Goal: Task Accomplishment & Management: Complete application form

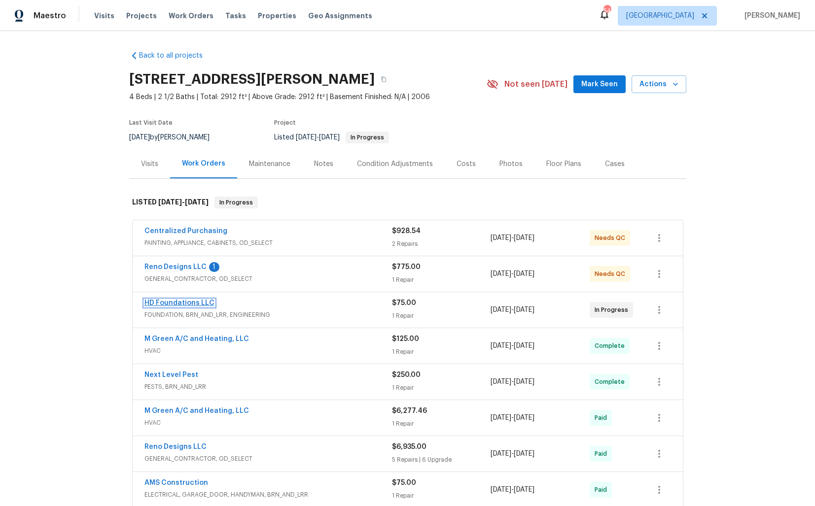
click at [194, 302] on link "HD Foundations LLC" at bounding box center [179, 303] width 70 height 7
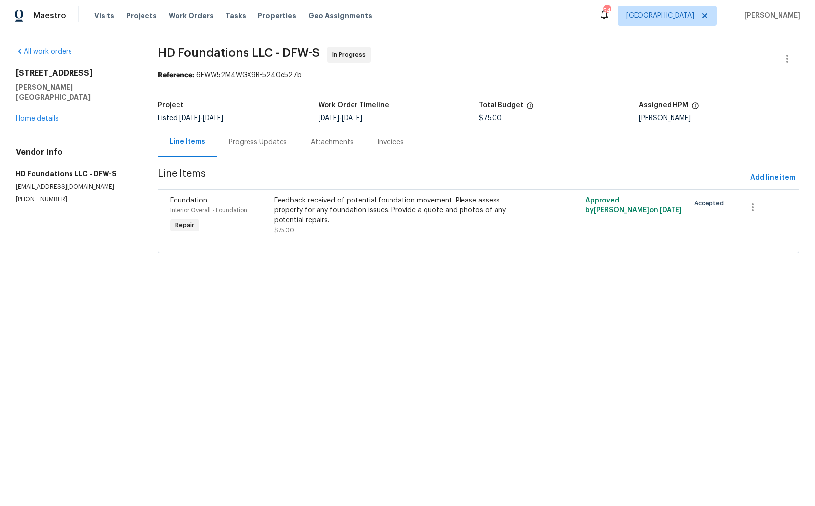
click at [243, 148] on div "Progress Updates" at bounding box center [258, 142] width 82 height 29
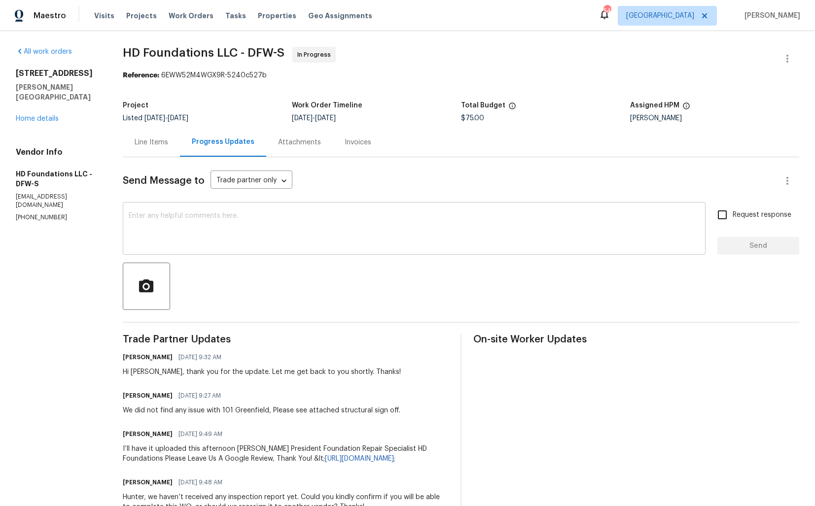
click at [307, 228] on textarea at bounding box center [414, 230] width 571 height 35
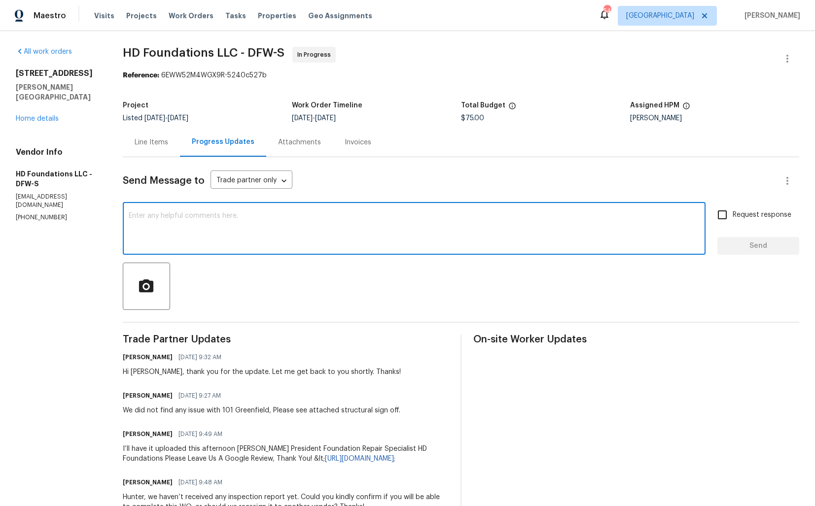
click at [139, 435] on h6 "Hunter Davis" at bounding box center [148, 434] width 50 height 10
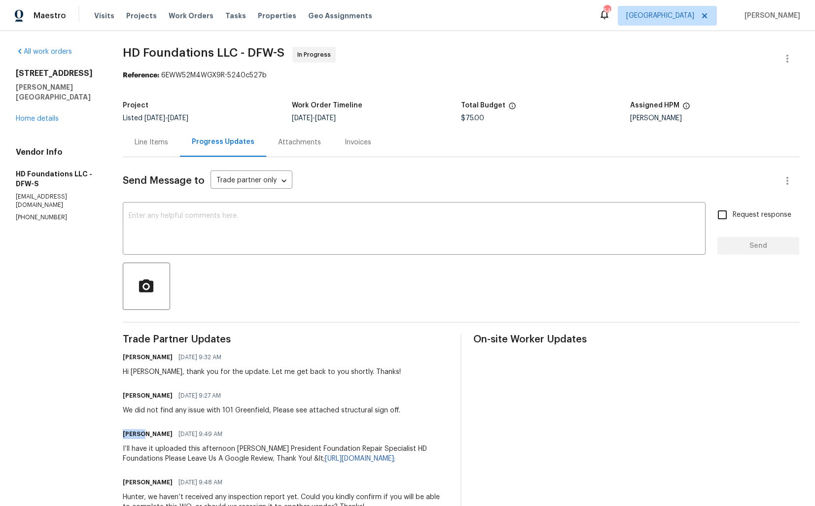
copy h6 "Hunter"
click at [353, 245] on textarea at bounding box center [414, 230] width 571 height 35
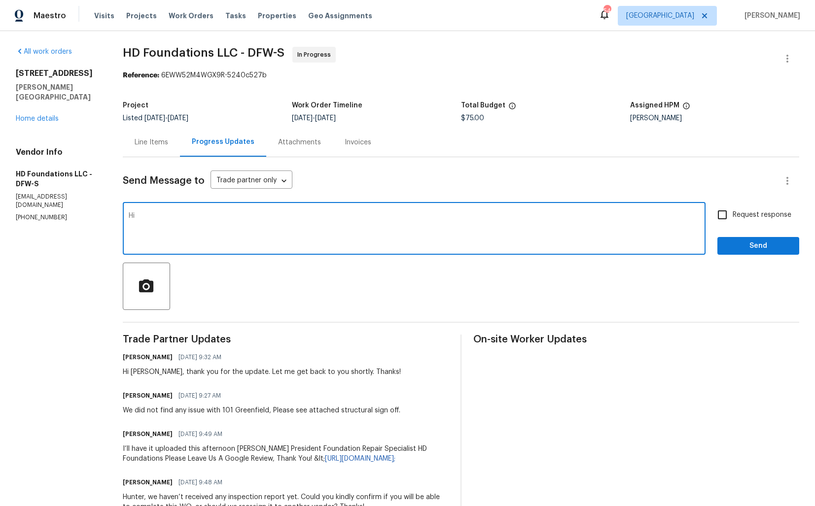
paste textarea "Hunter"
click at [434, 217] on textarea "Hi Hunter, kindly confirm the trip fee and move the WO to QC for the approval. …" at bounding box center [414, 230] width 571 height 35
type textarea "Hi Hunter, kindly confirm the trip fee and move the WO to QC for the approval. …"
click at [726, 213] on input "Request response" at bounding box center [722, 215] width 21 height 21
checkbox input "true"
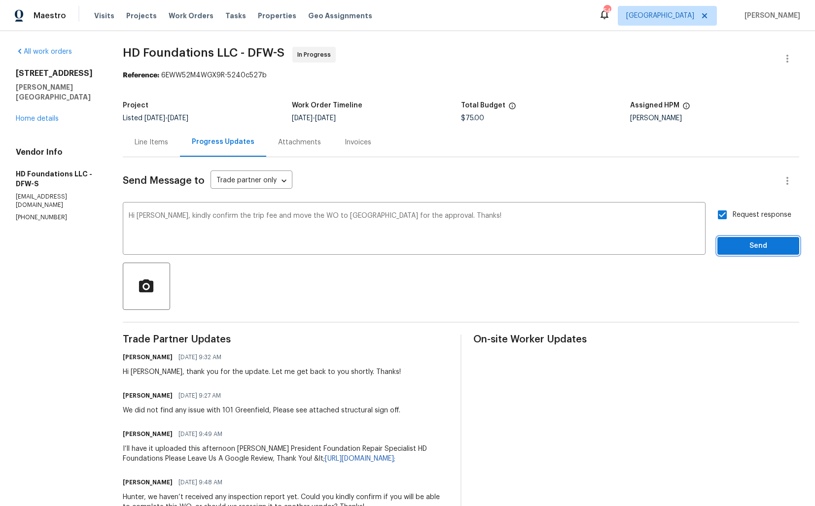
click at [748, 242] on span "Send" at bounding box center [758, 246] width 66 height 12
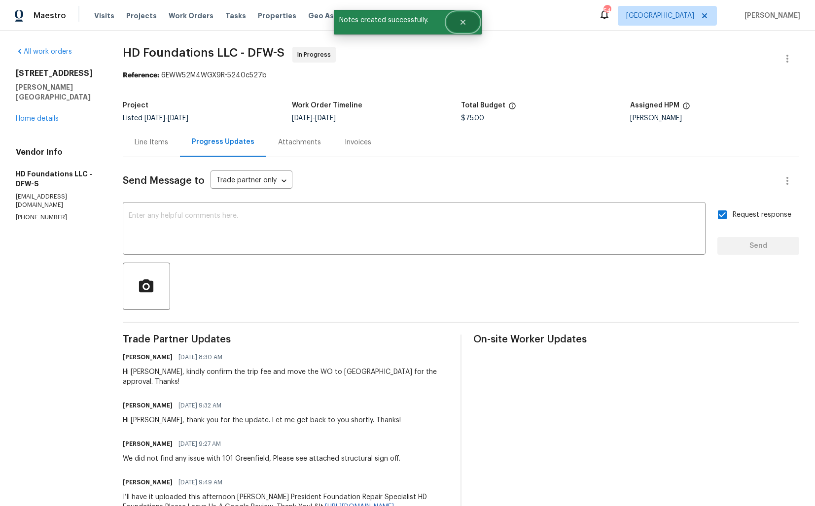
click at [464, 21] on icon "Close" at bounding box center [462, 22] width 5 height 5
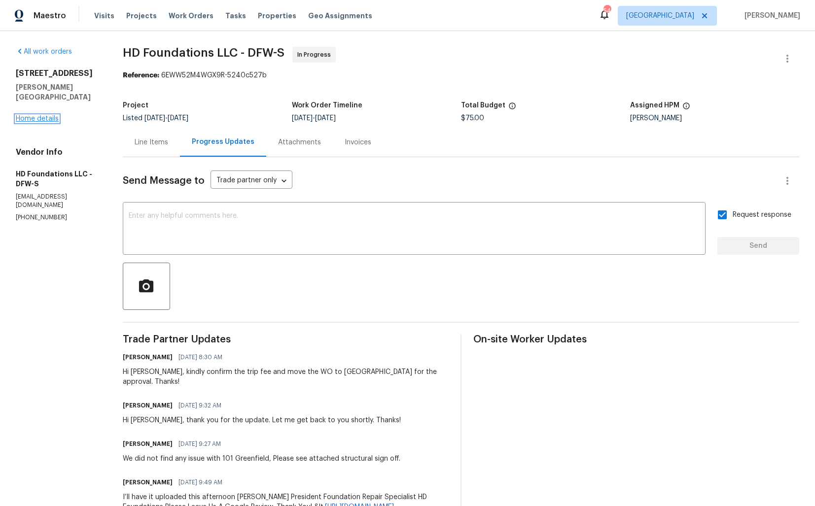
click at [52, 115] on link "Home details" at bounding box center [37, 118] width 43 height 7
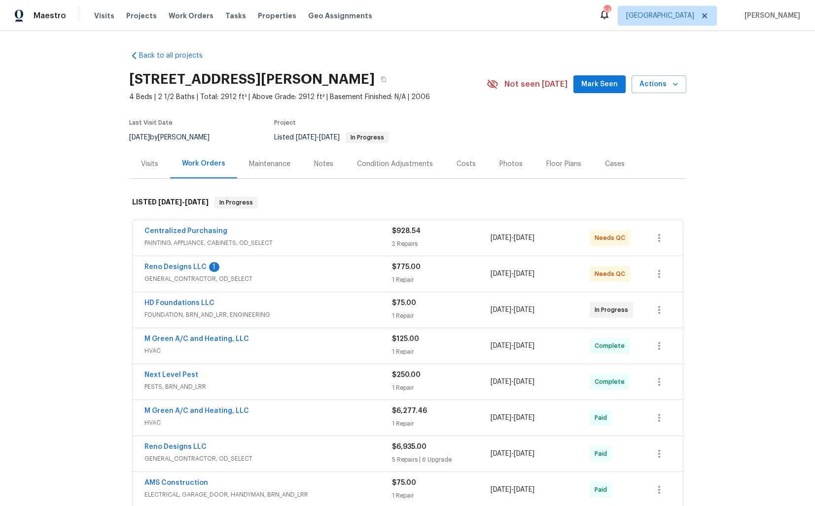
click at [282, 266] on div "Reno Designs LLC 1" at bounding box center [268, 268] width 248 height 12
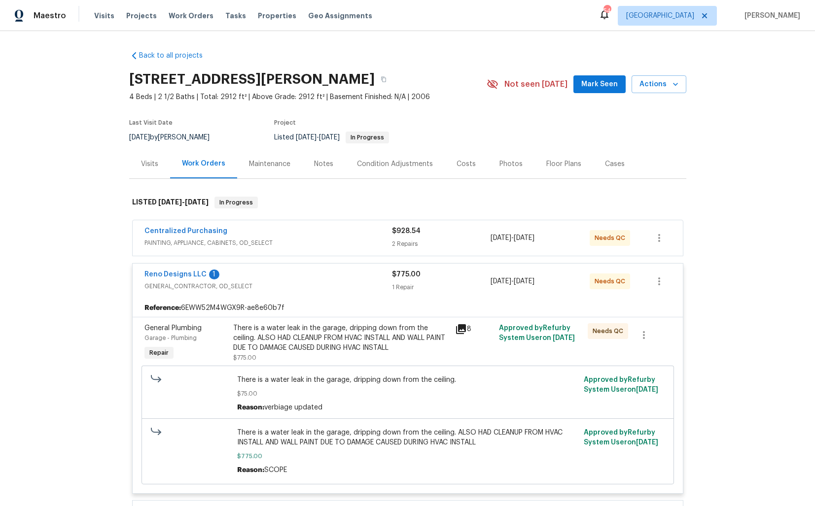
click at [284, 274] on div "Reno Designs LLC 1" at bounding box center [268, 276] width 248 height 12
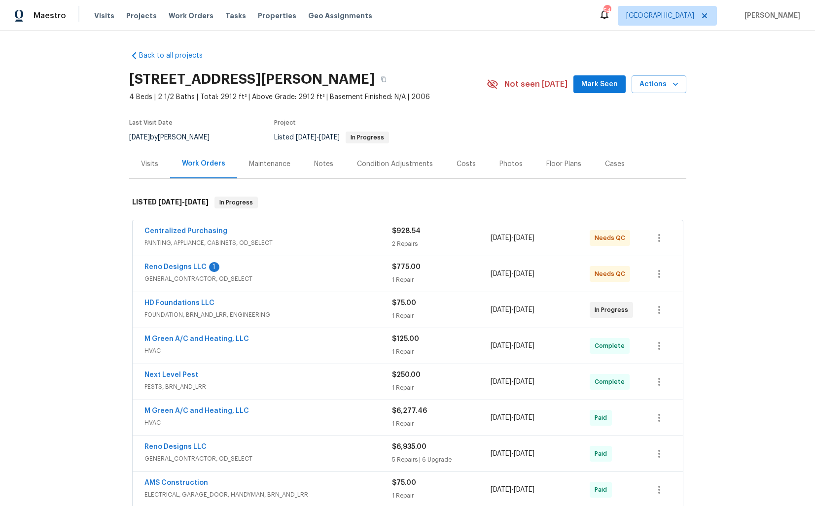
click at [290, 229] on div "Centralized Purchasing" at bounding box center [268, 232] width 248 height 12
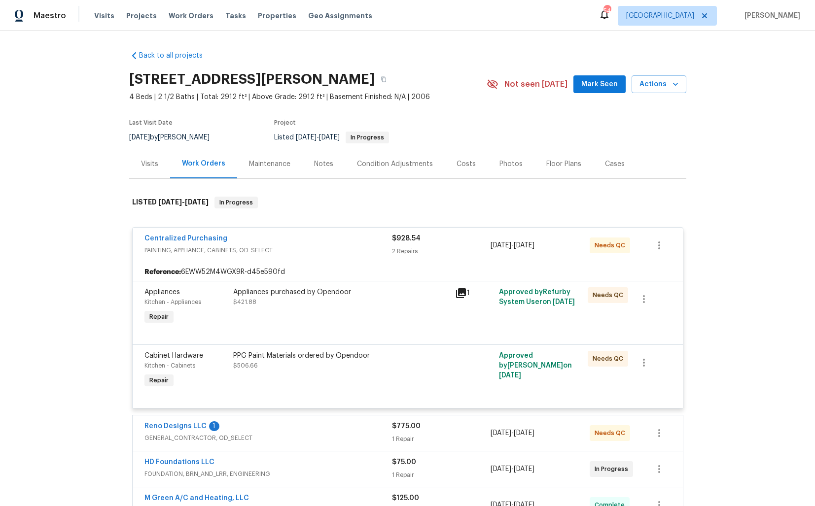
click at [294, 236] on div "Centralized Purchasing" at bounding box center [268, 240] width 248 height 12
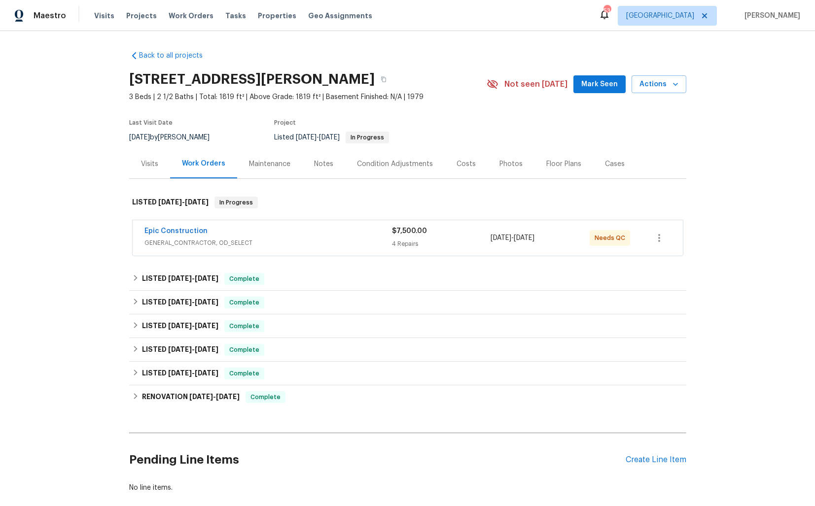
click at [308, 231] on div "Epic Construction" at bounding box center [268, 232] width 248 height 12
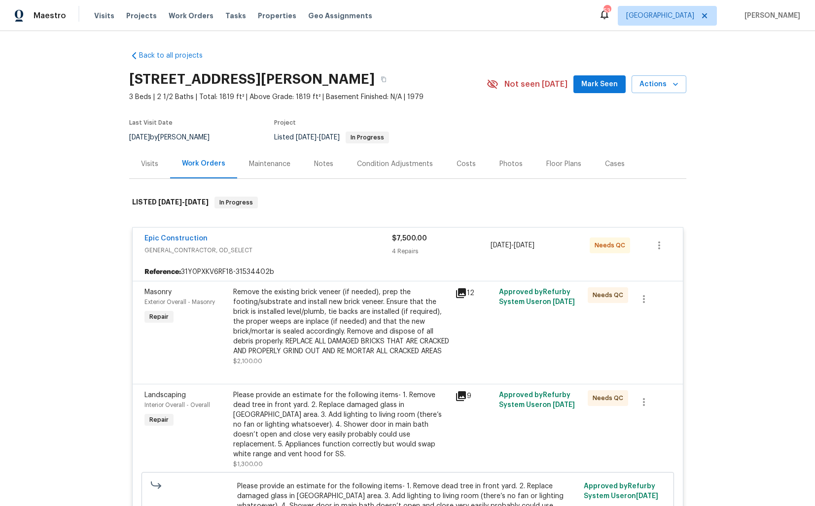
click at [292, 239] on div "Epic Construction" at bounding box center [268, 240] width 248 height 12
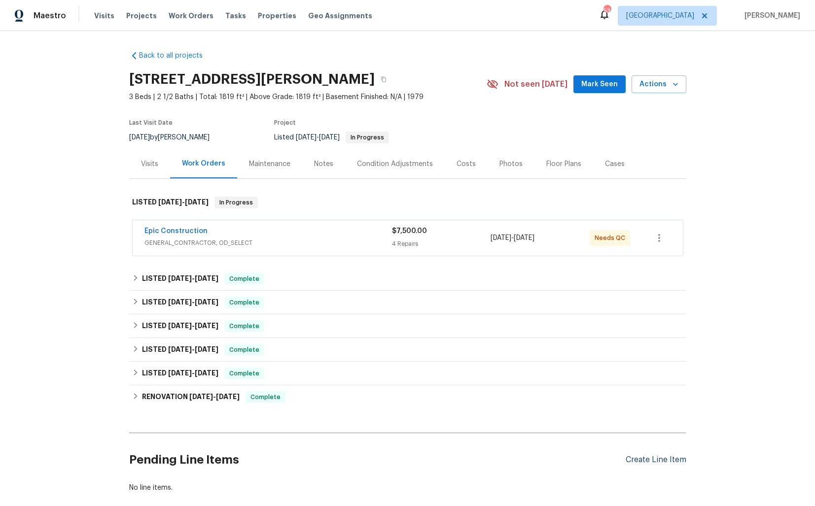
click at [652, 461] on div "Create Line Item" at bounding box center [656, 460] width 61 height 9
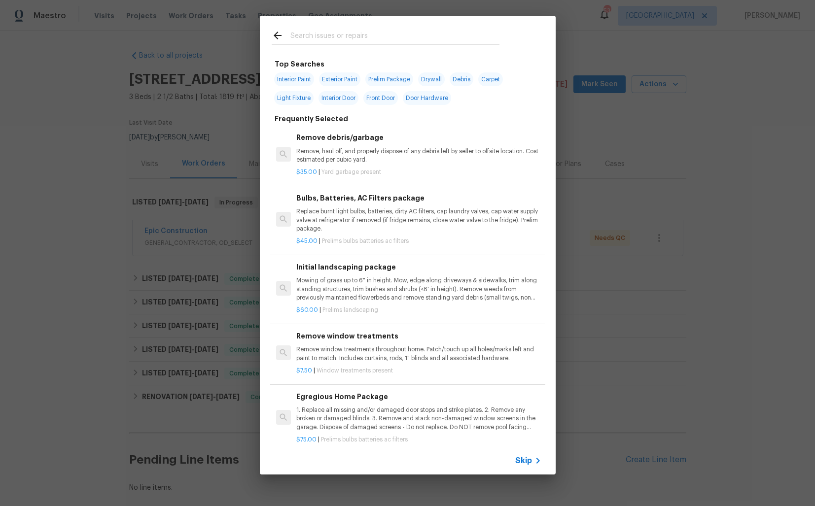
click at [342, 38] on input "text" at bounding box center [394, 37] width 209 height 15
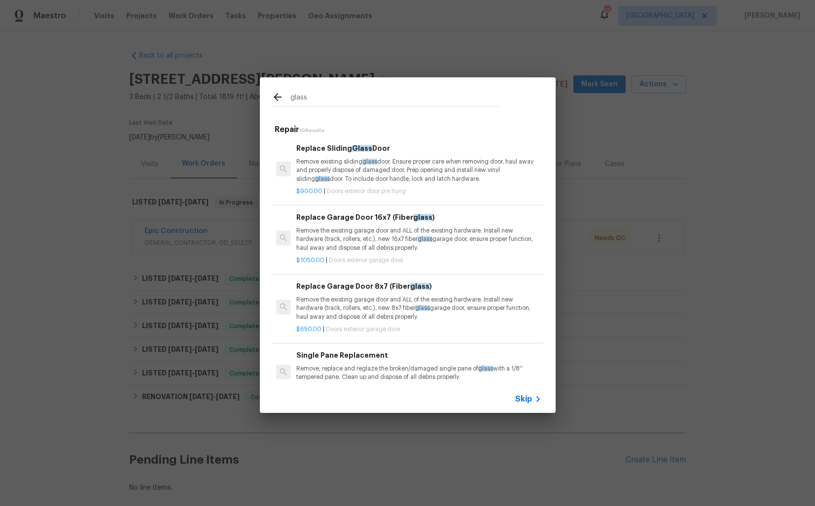
click at [332, 104] on input "glass" at bounding box center [394, 98] width 209 height 15
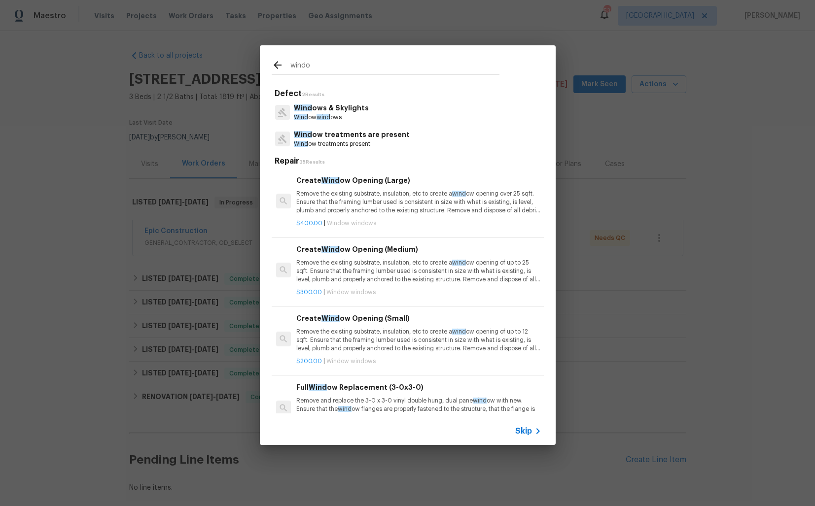
type input "window"
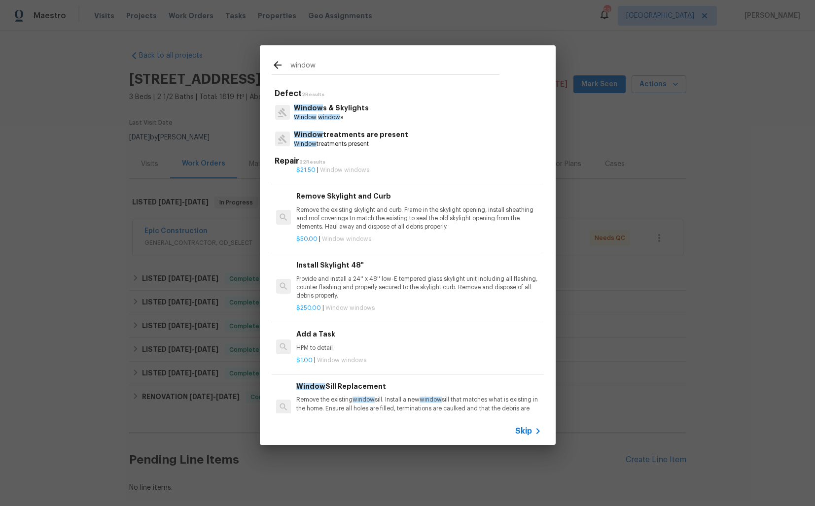
scroll to position [722, 0]
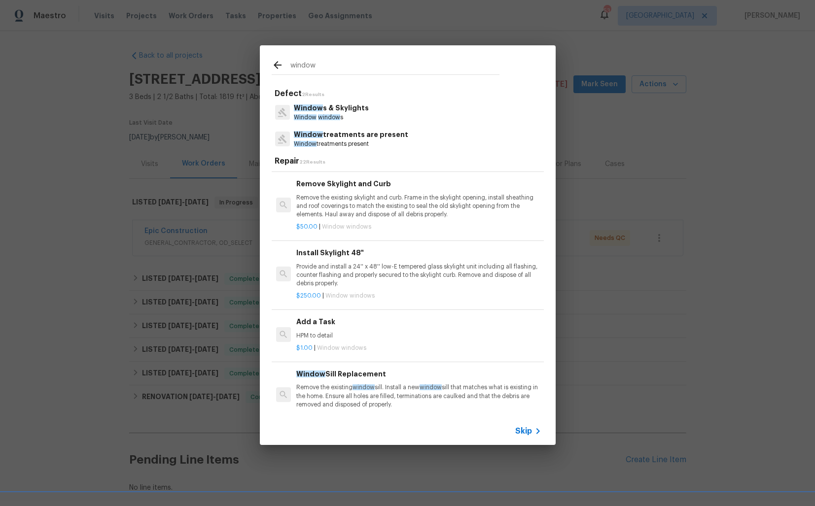
click at [332, 343] on div "$1.00 | Window windows" at bounding box center [418, 346] width 245 height 12
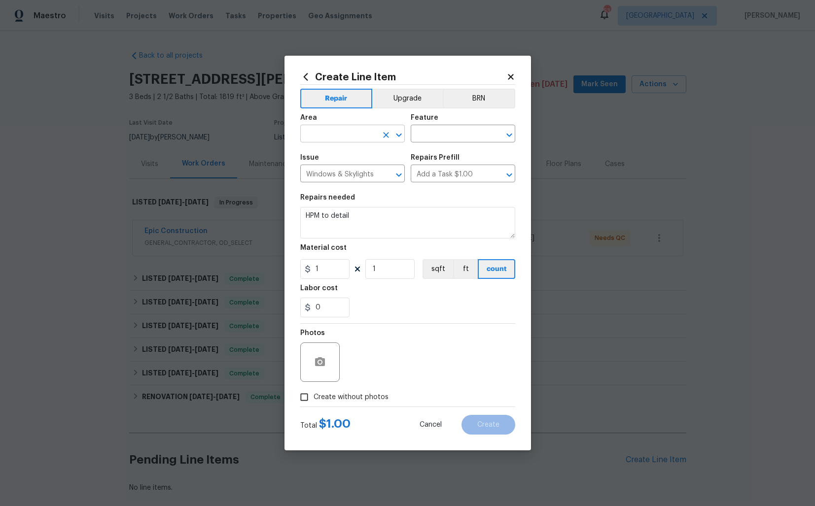
click at [333, 133] on input "text" at bounding box center [338, 134] width 77 height 15
type input "w"
type input "g"
click at [324, 172] on li "Interior Overall" at bounding box center [352, 173] width 105 height 16
type input "Interior Overall"
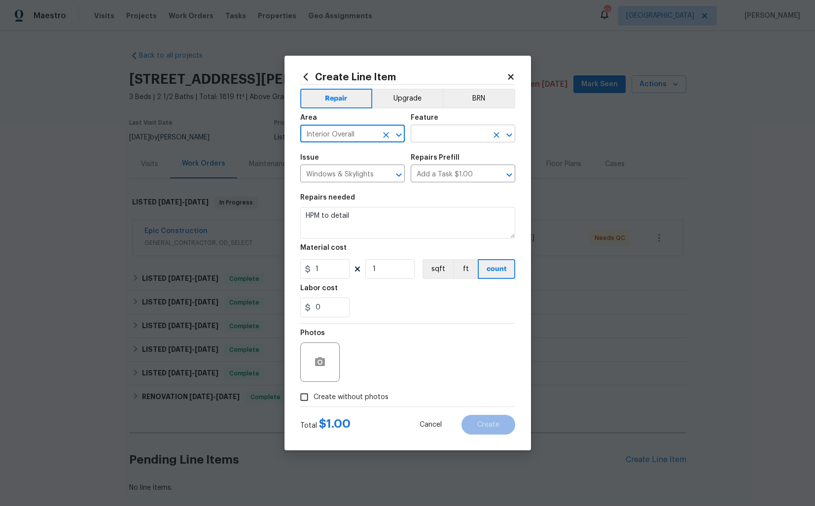
click at [452, 135] on input "text" at bounding box center [449, 134] width 77 height 15
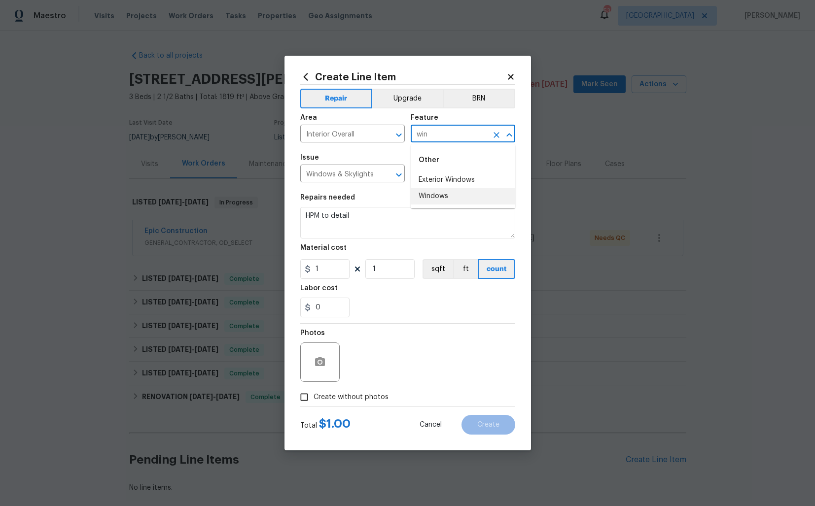
click at [446, 194] on li "Windows" at bounding box center [463, 196] width 105 height 16
type input "Windows"
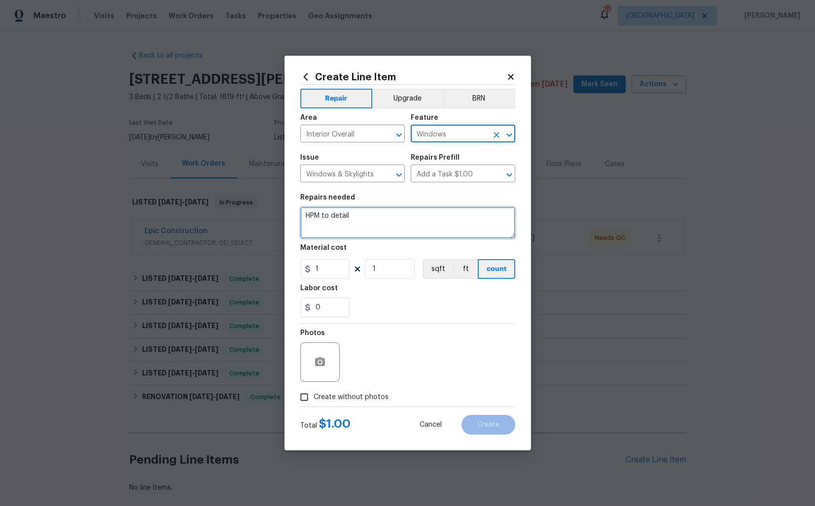
click at [381, 218] on textarea "HPM to detail" at bounding box center [407, 223] width 215 height 32
paste textarea "Kitchen window is cracked above sink please replace glass."
type textarea "Kitchen window is cracked above sink please replace glass."
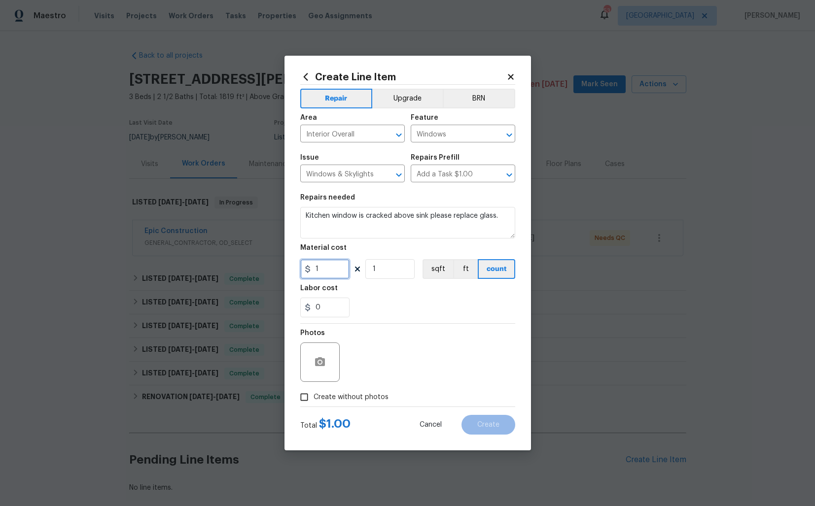
click at [321, 269] on input "1" at bounding box center [324, 269] width 49 height 20
type input "75"
click at [323, 363] on icon "button" at bounding box center [320, 361] width 10 height 9
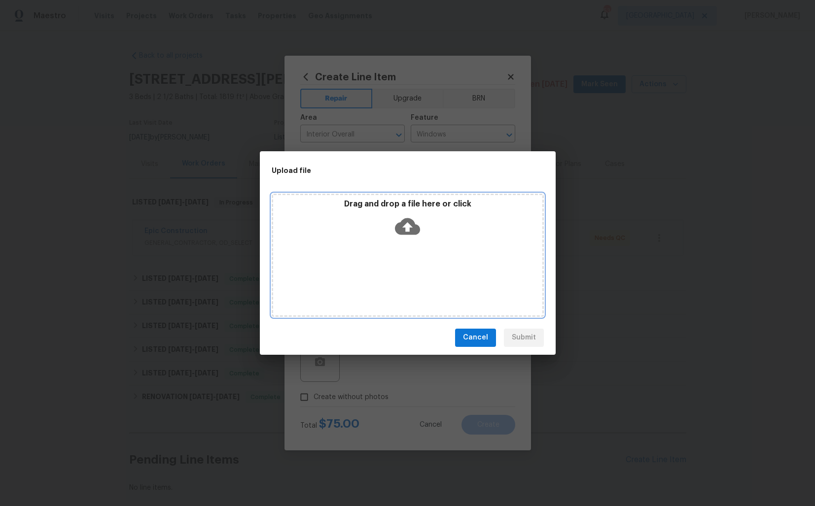
click at [408, 223] on icon at bounding box center [407, 226] width 25 height 25
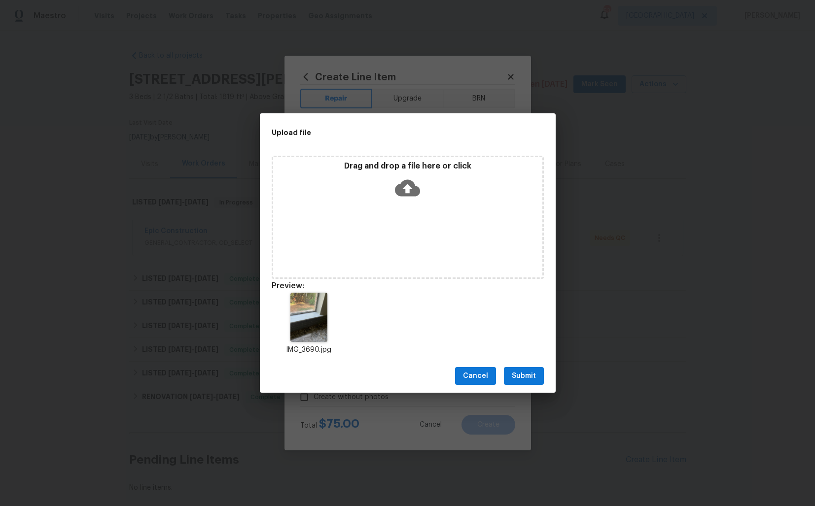
click at [527, 377] on span "Submit" at bounding box center [524, 376] width 24 height 12
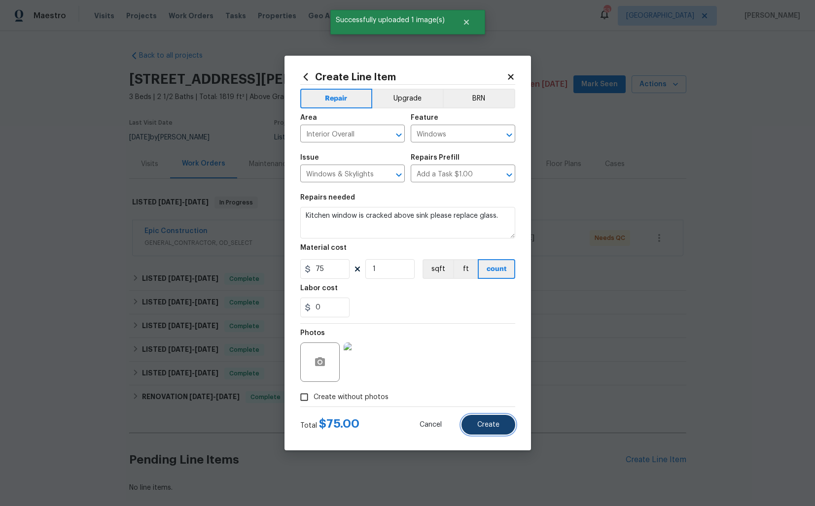
click at [485, 432] on button "Create" at bounding box center [489, 425] width 54 height 20
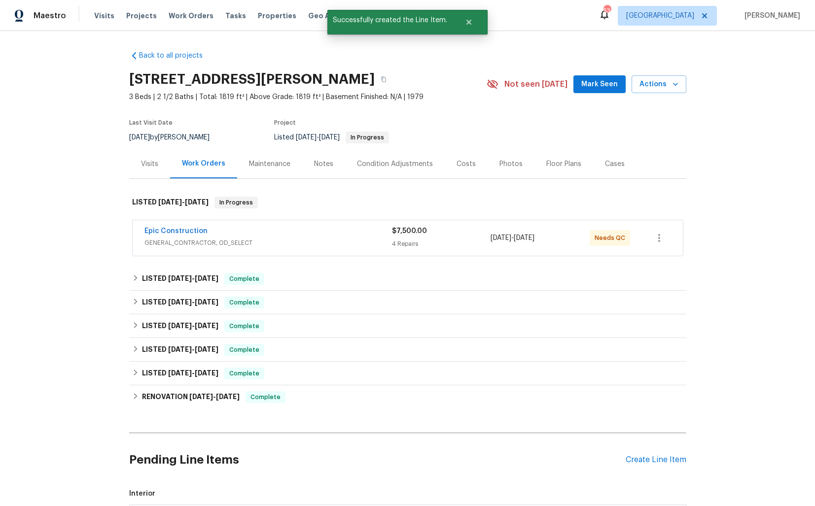
scroll to position [166, 0]
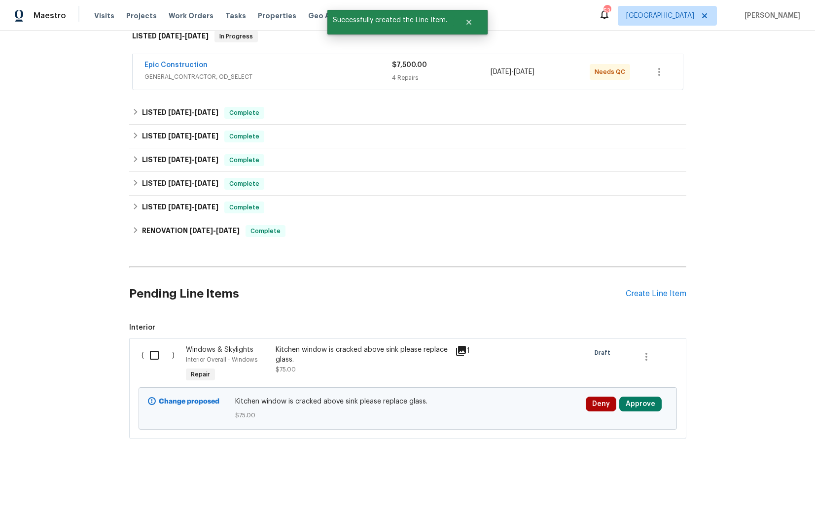
click at [153, 359] on input "checkbox" at bounding box center [158, 355] width 28 height 21
checkbox input "true"
click at [749, 482] on span "Create Work Order" at bounding box center [759, 482] width 66 height 12
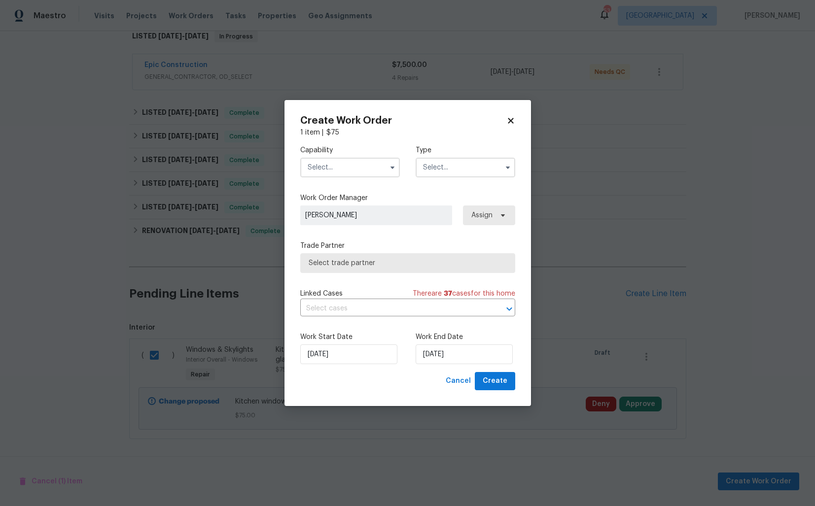
click at [376, 174] on input "text" at bounding box center [350, 168] width 100 height 20
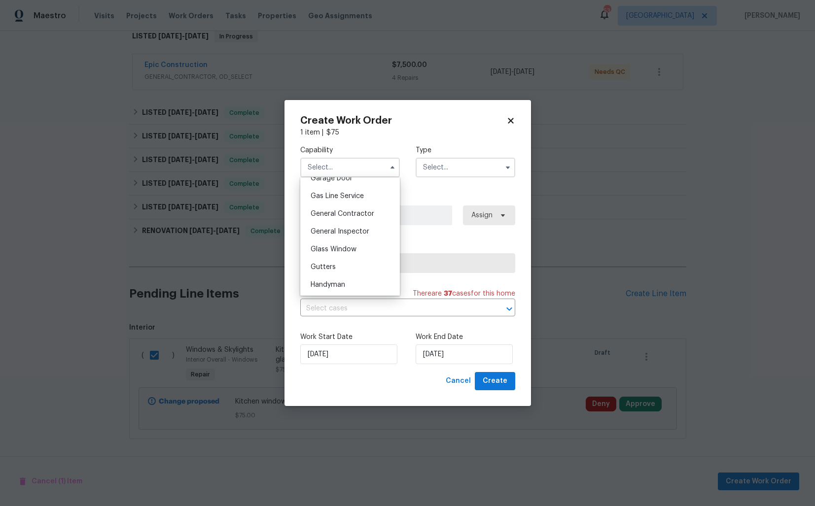
scroll to position [451, 0]
click at [341, 243] on span "Glass Window" at bounding box center [334, 244] width 46 height 7
type input "Glass Window"
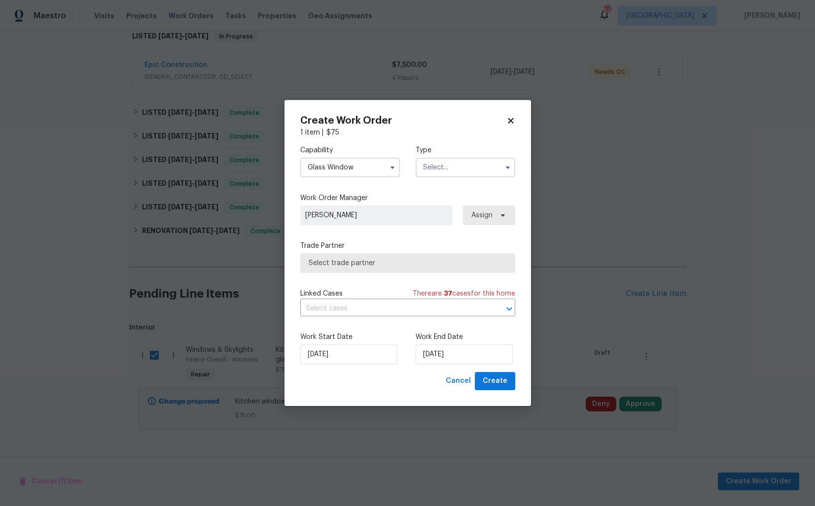
click at [473, 168] on input "text" at bounding box center [466, 168] width 100 height 20
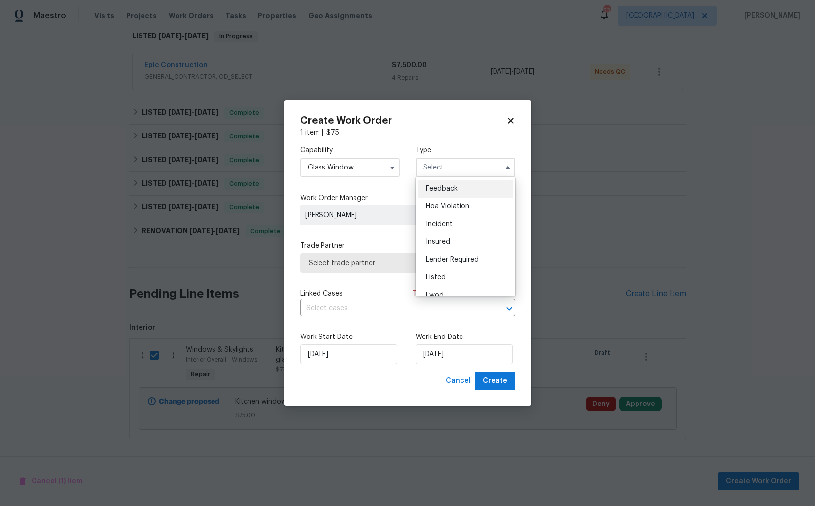
click at [449, 190] on span "Feedback" at bounding box center [442, 188] width 32 height 7
type input "Feedback"
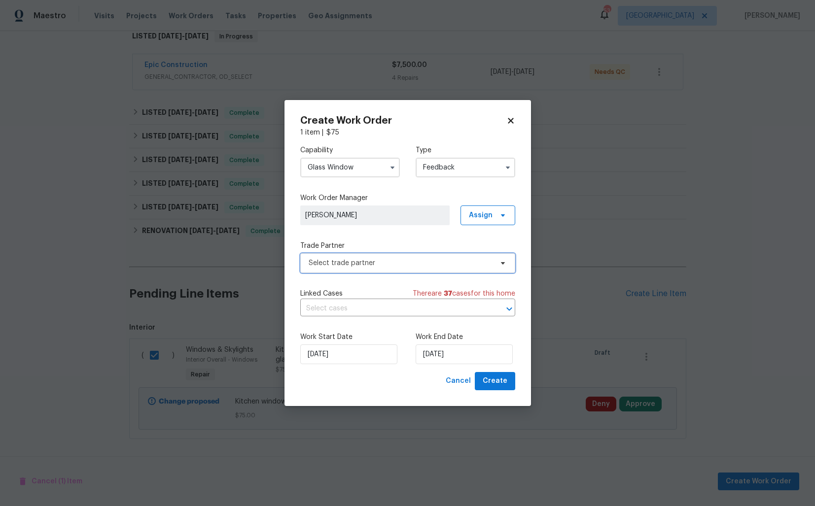
click at [368, 267] on span "Select trade partner" at bounding box center [401, 263] width 184 height 10
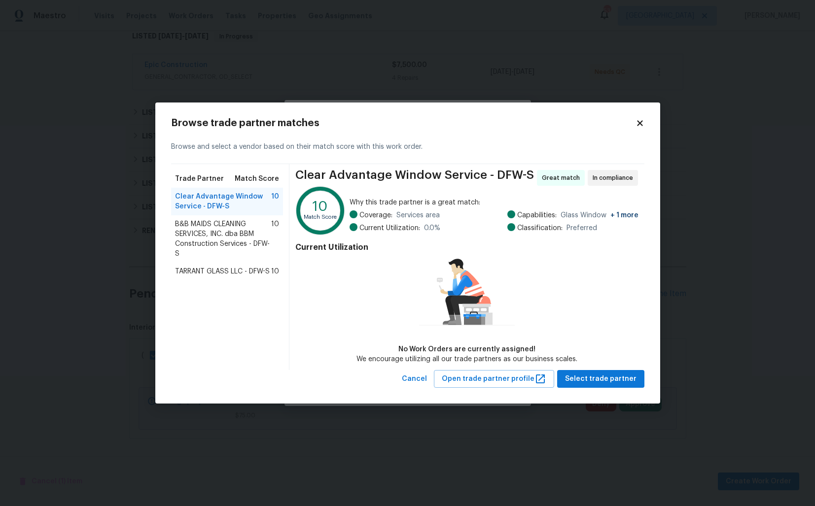
click at [197, 234] on span "B&B MAIDS CLEANING SERVICES, INC. dba BBM Construction Services - DFW-S" at bounding box center [223, 238] width 97 height 39
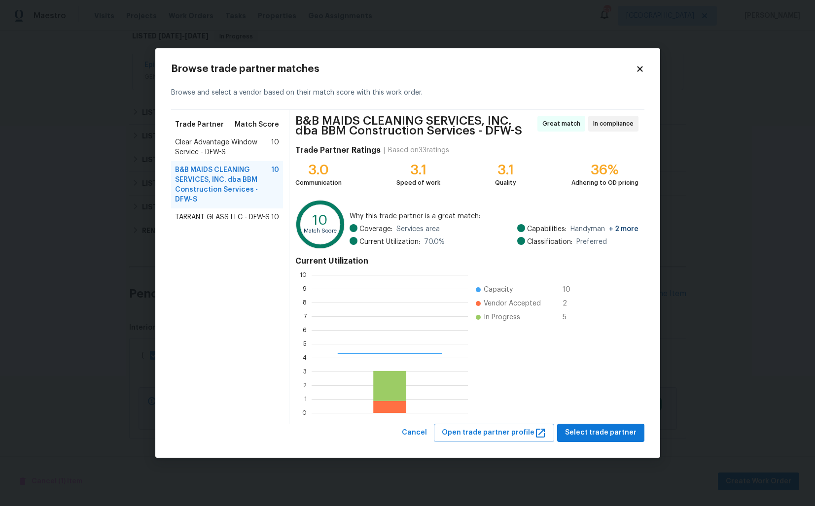
scroll to position [138, 156]
click at [200, 146] on span "Clear Advantage Window Service - DFW-S" at bounding box center [223, 148] width 97 height 20
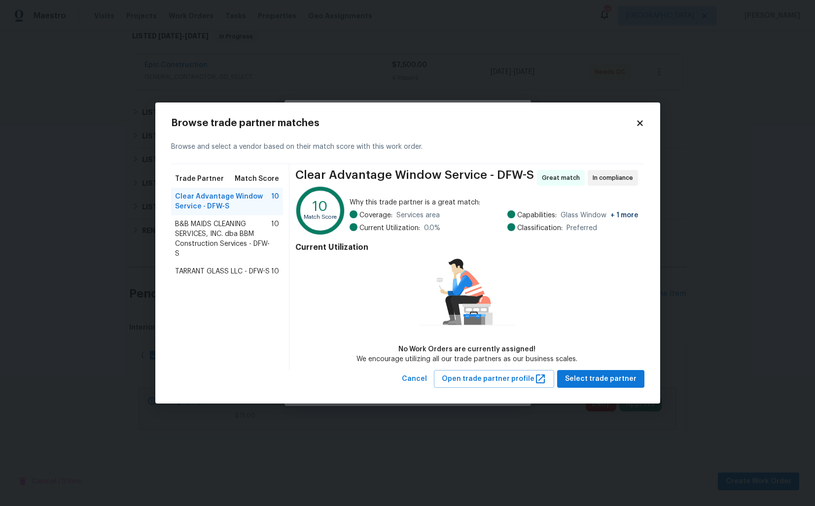
click at [208, 242] on span "B&B MAIDS CLEANING SERVICES, INC. dba BBM Construction Services - DFW-S" at bounding box center [223, 238] width 97 height 39
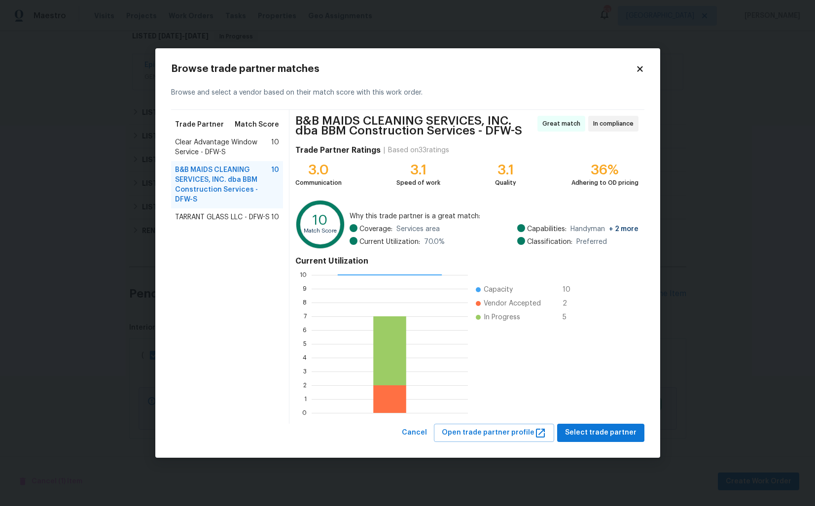
click at [205, 153] on span "Clear Advantage Window Service - DFW-S" at bounding box center [223, 148] width 97 height 20
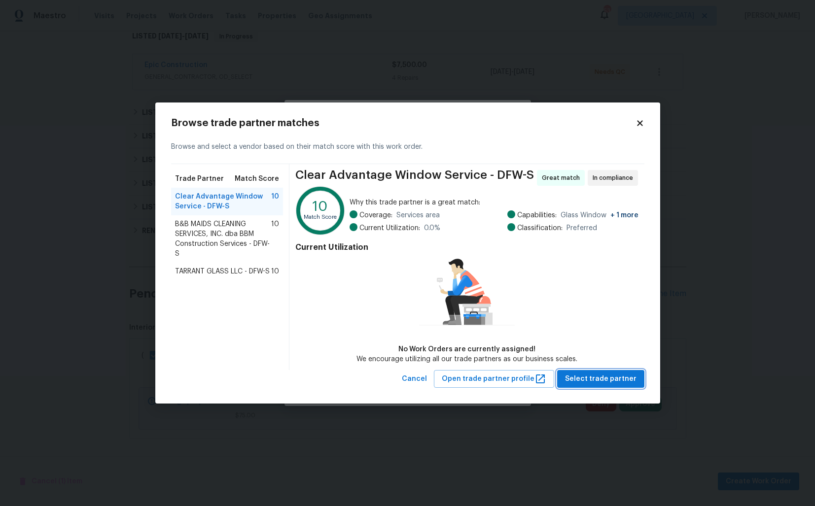
click at [591, 380] on span "Select trade partner" at bounding box center [600, 379] width 71 height 12
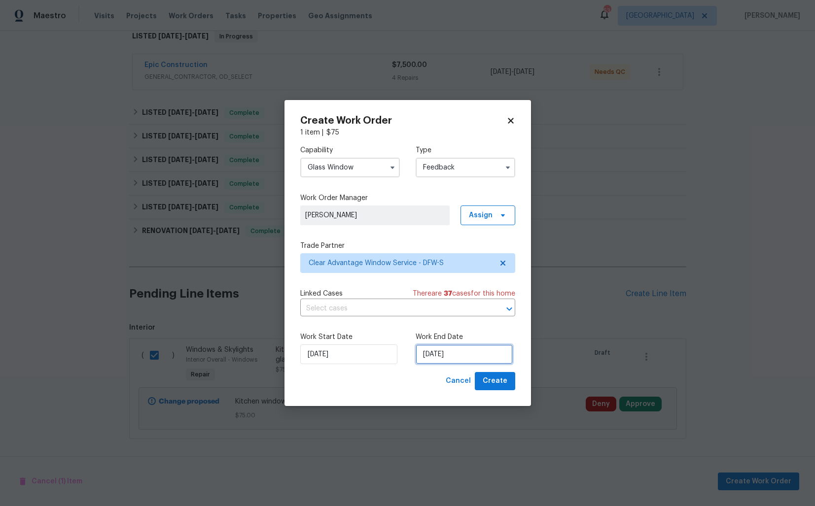
click at [446, 355] on input "10/09/2025" at bounding box center [464, 355] width 97 height 20
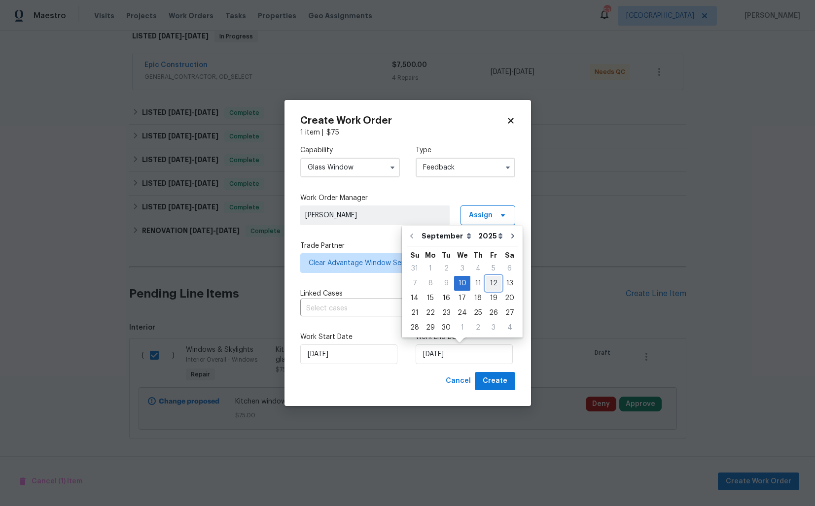
click at [493, 280] on div "12" at bounding box center [494, 284] width 16 height 14
type input "12/09/2025"
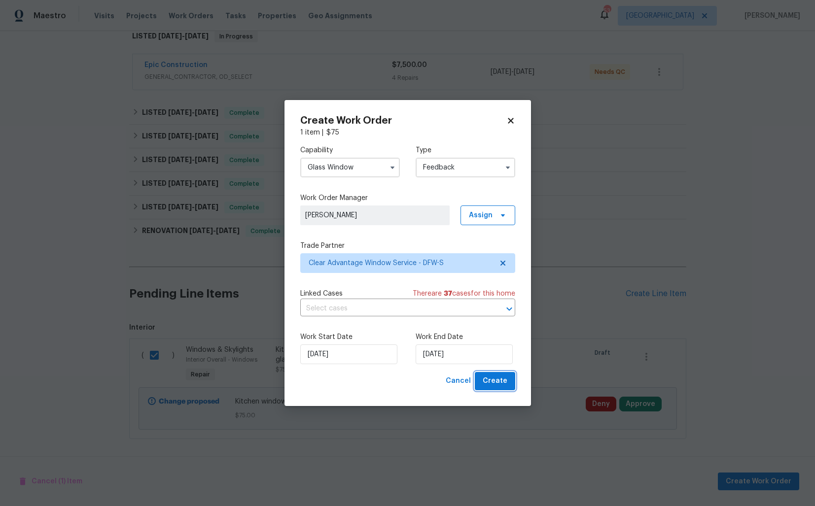
click at [495, 380] on span "Create" at bounding box center [495, 381] width 25 height 12
checkbox input "false"
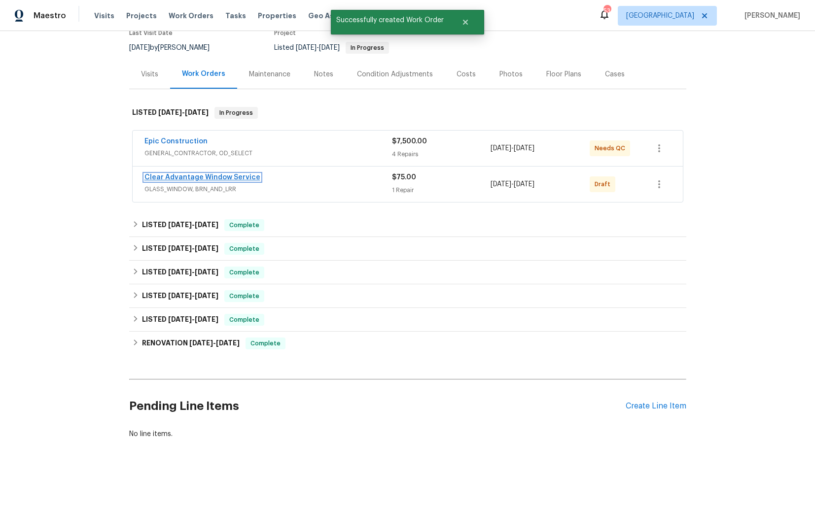
click at [172, 176] on link "Clear Advantage Window Service" at bounding box center [202, 177] width 116 height 7
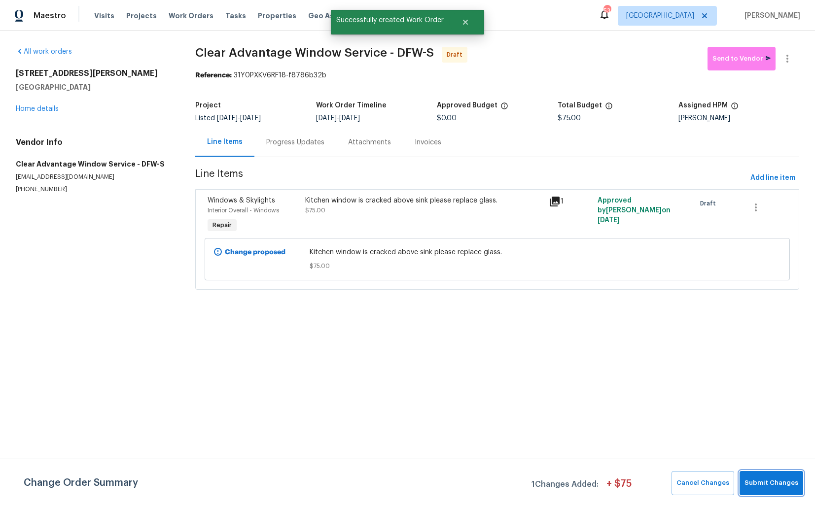
click at [775, 488] on span "Submit Changes" at bounding box center [772, 483] width 54 height 11
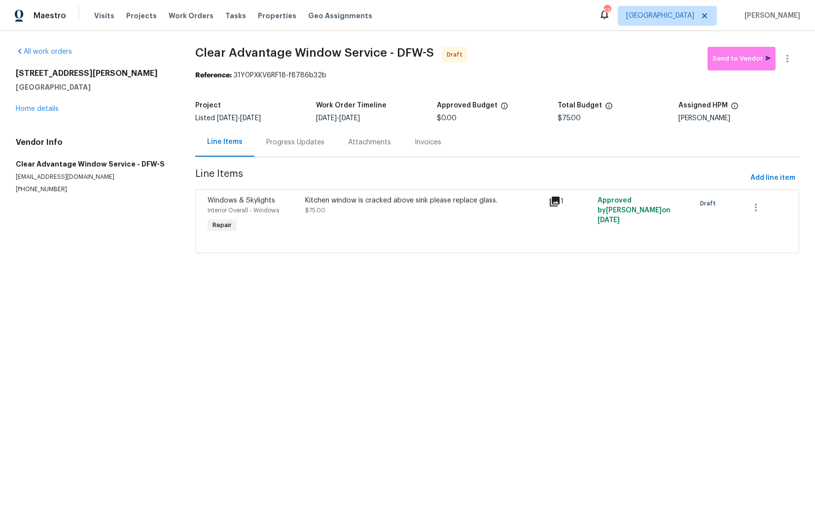
click at [283, 143] on div "Progress Updates" at bounding box center [295, 143] width 58 height 10
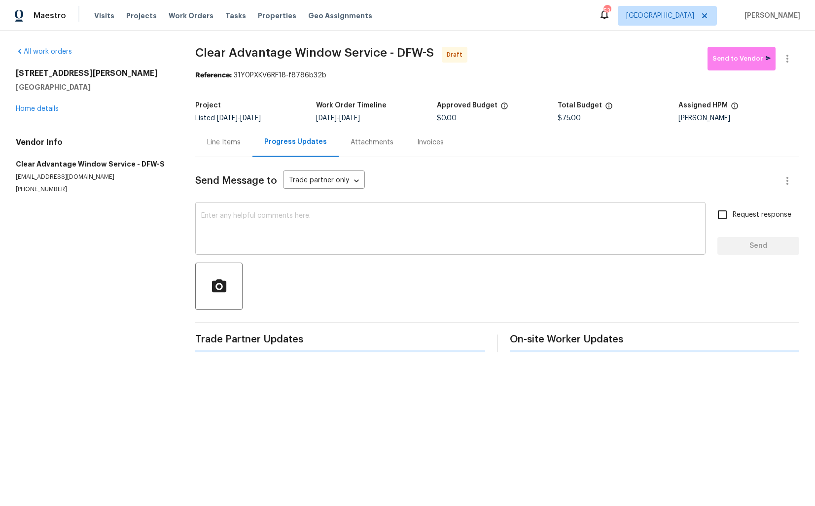
click at [332, 251] on div "x ​" at bounding box center [450, 230] width 510 height 50
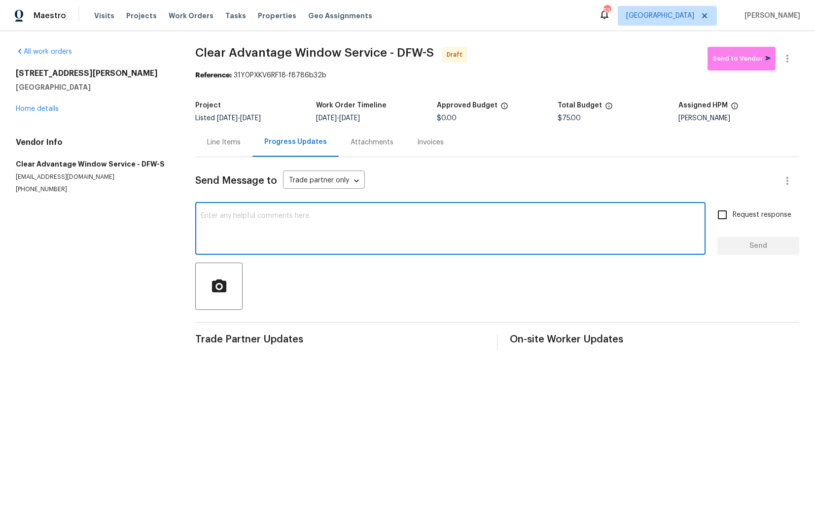
paste textarea "Hi this is Arvind with Opendoor. I’m confirming you received the WO for the pro…"
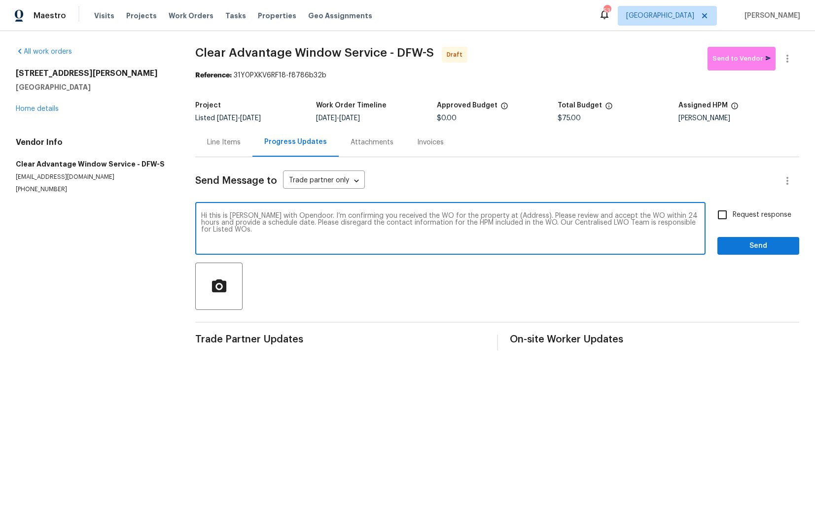
drag, startPoint x: 515, startPoint y: 215, endPoint x: 484, endPoint y: 216, distance: 31.1
click at [484, 216] on textarea "Hi this is Arvind with Opendoor. I’m confirming you received the WO for the pro…" at bounding box center [450, 230] width 498 height 35
paste textarea "3705 White Bud Ct, Flower Mound, TX 75028"
type textarea "Hi this is Arvind with Opendoor. I’m confirming you received the WO for the pro…"
click at [727, 216] on input "Request response" at bounding box center [722, 215] width 21 height 21
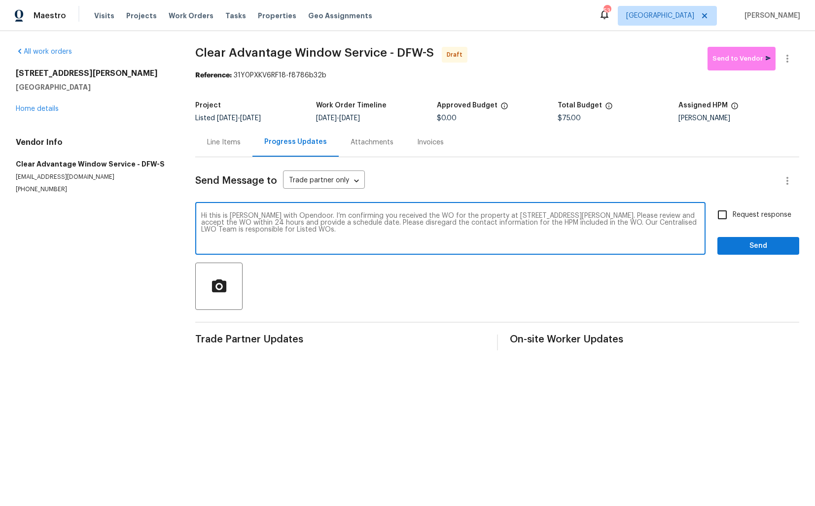
checkbox input "true"
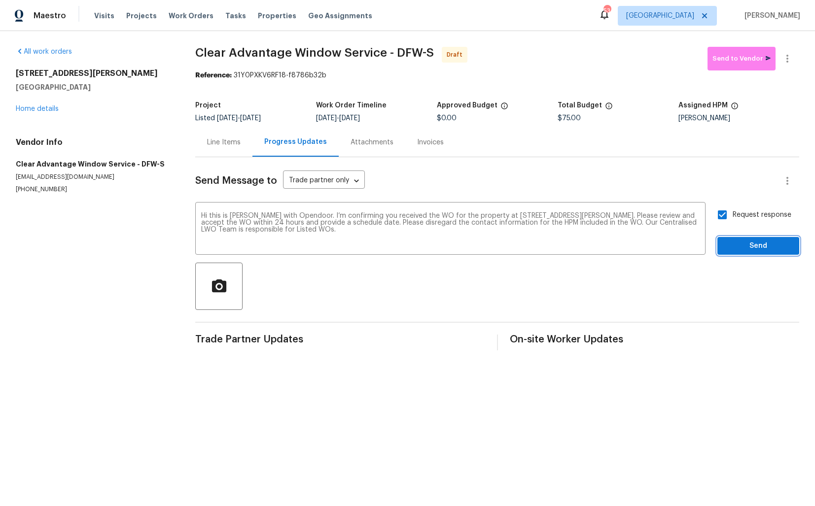
click at [743, 246] on span "Send" at bounding box center [758, 246] width 66 height 12
click at [499, 230] on textarea "Hi this is Arvind with Opendoor. I’m confirming you received the WO for the pro…" at bounding box center [450, 230] width 498 height 35
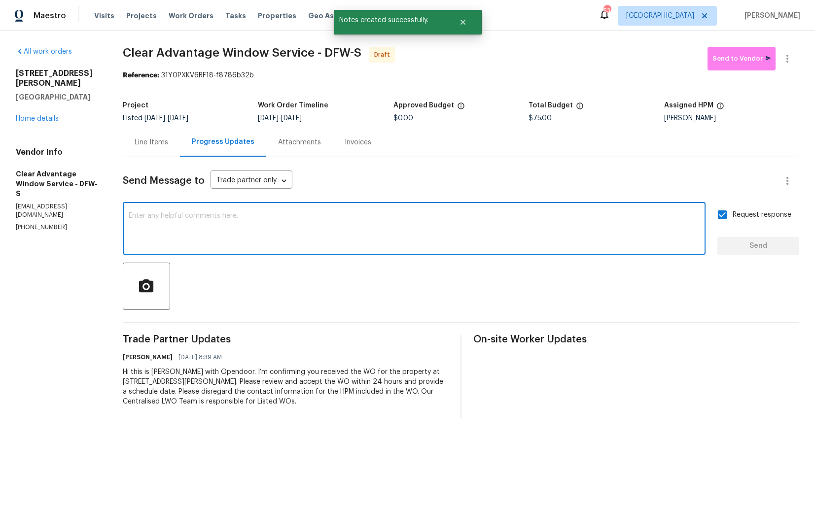
click at [499, 230] on textarea at bounding box center [414, 230] width 571 height 35
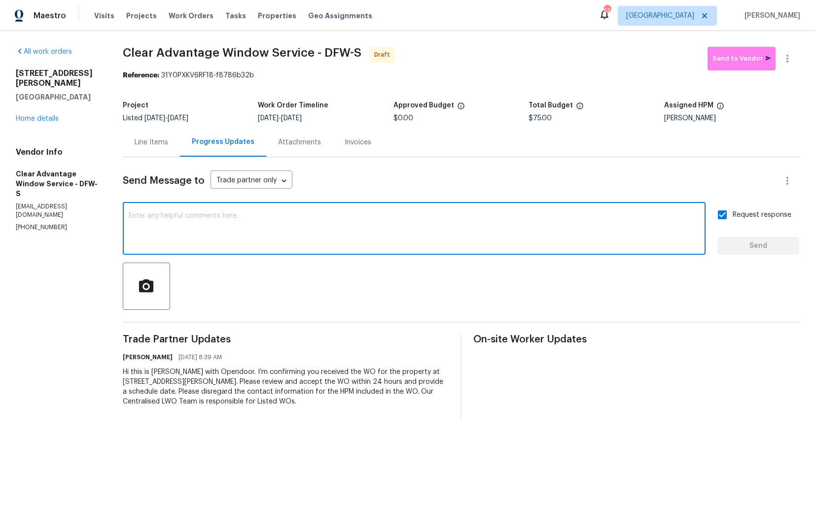
click at [337, 226] on textarea at bounding box center [414, 230] width 571 height 35
paste textarea "Attention All Work Orders must include before-photos (both close-up and wide-an…"
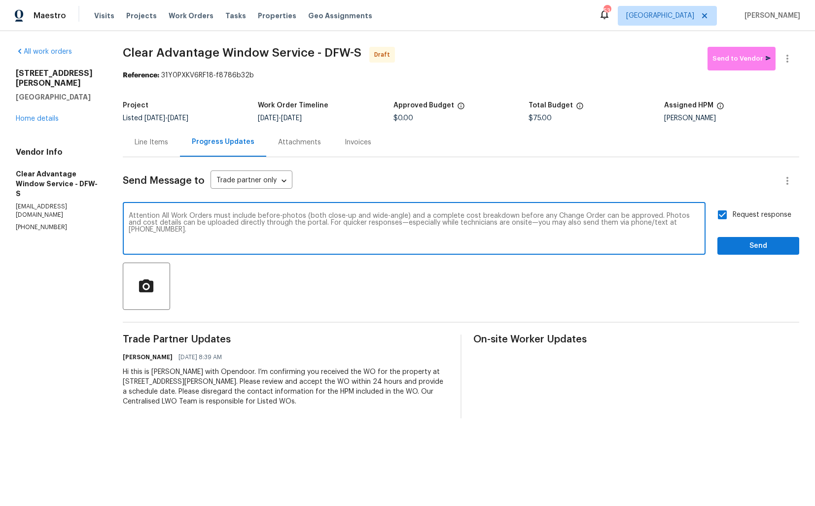
type textarea "Attention All Work Orders must include before-photos (both close-up and wide-an…"
click at [724, 244] on button "Send" at bounding box center [758, 246] width 82 height 18
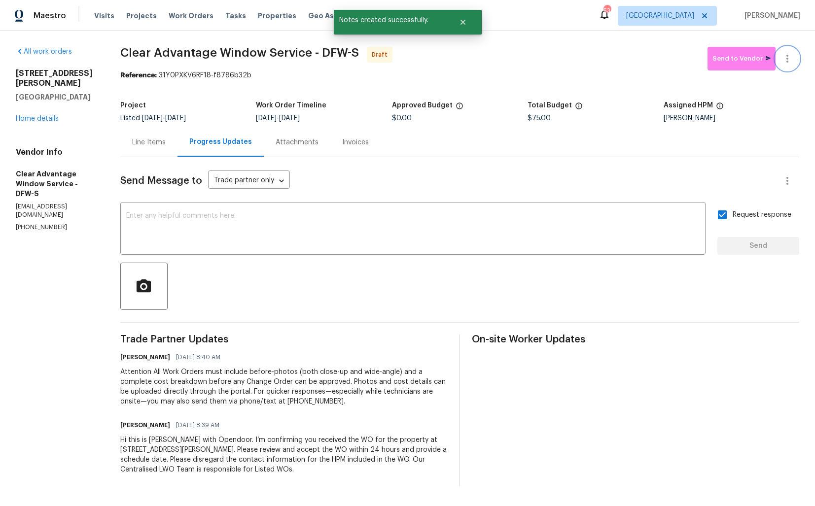
click at [791, 64] on icon "button" at bounding box center [788, 59] width 12 height 12
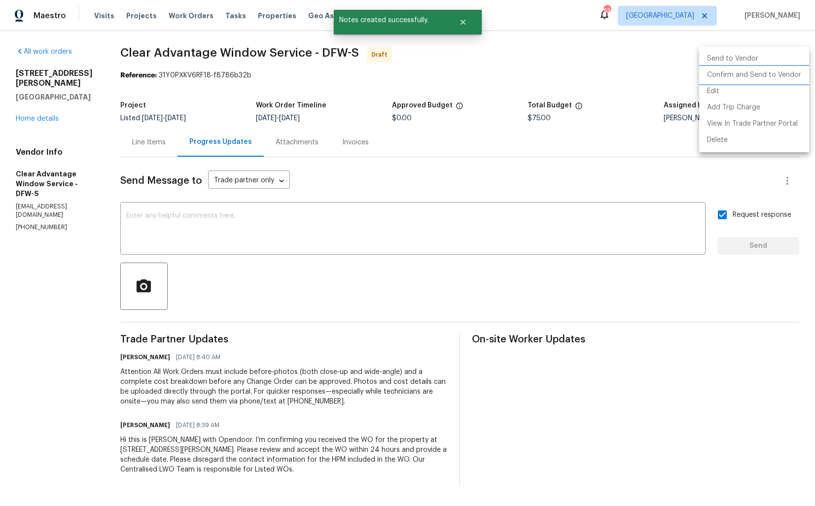
click at [720, 78] on li "Confirm and Send to Vendor" at bounding box center [754, 75] width 110 height 16
click at [544, 59] on div at bounding box center [407, 253] width 815 height 506
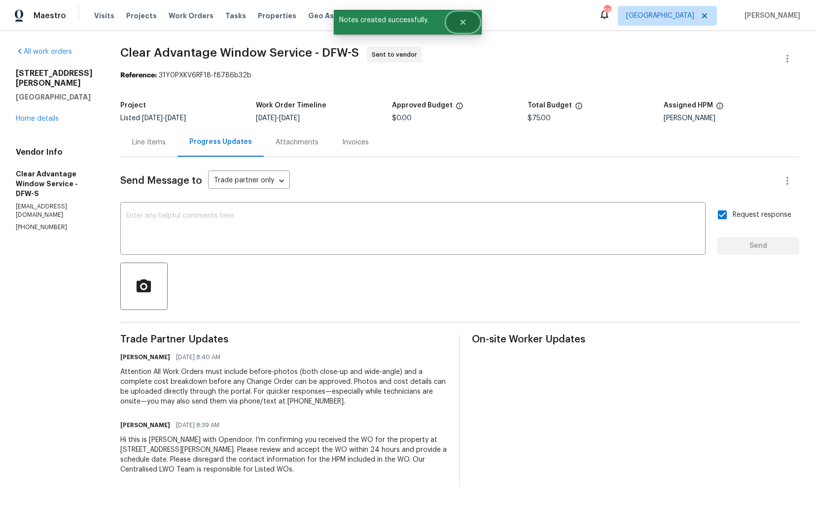
click at [463, 17] on button "Close" at bounding box center [463, 22] width 33 height 20
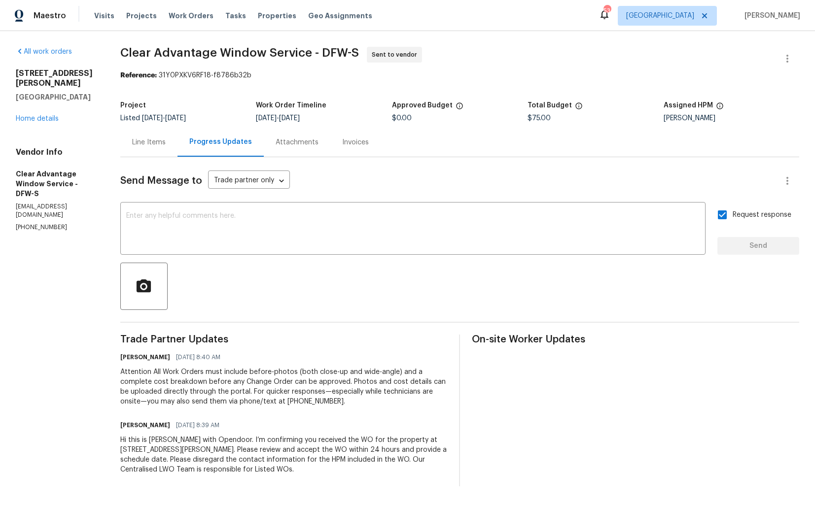
click at [192, 49] on span "Clear Advantage Window Service - DFW-S" at bounding box center [239, 53] width 239 height 12
copy span "Clear Advantage Window Service - DFW-S"
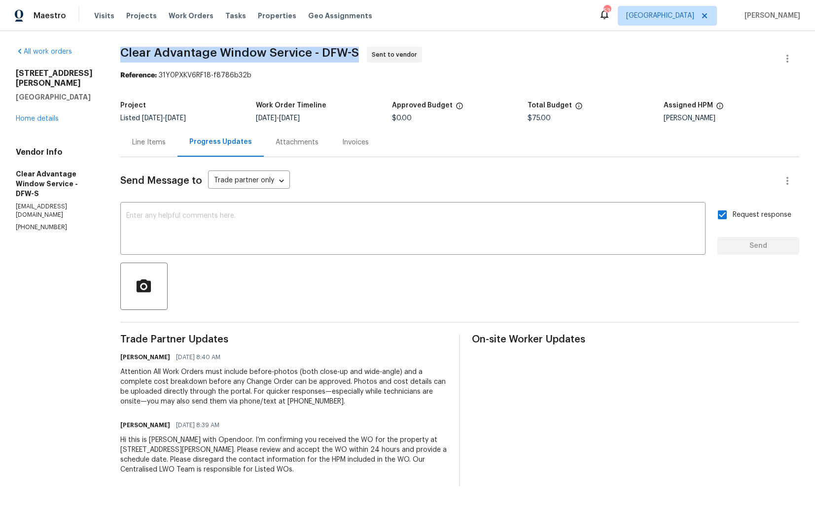
copy span "Clear Advantage Window Service - DFW-S"
click at [436, 35] on div "All work orders 3705 White Bud Ct Flower Mound, TX 75028 Home details Vendor In…" at bounding box center [407, 266] width 815 height 471
click at [106, 55] on div "All work orders 3705 White Bud Ct Flower Mound, TX 75028 Home details Vendor In…" at bounding box center [407, 266] width 815 height 471
click at [263, 72] on div "Reference: 31Y0PXKV6RF18-f8786b32b" at bounding box center [459, 76] width 679 height 10
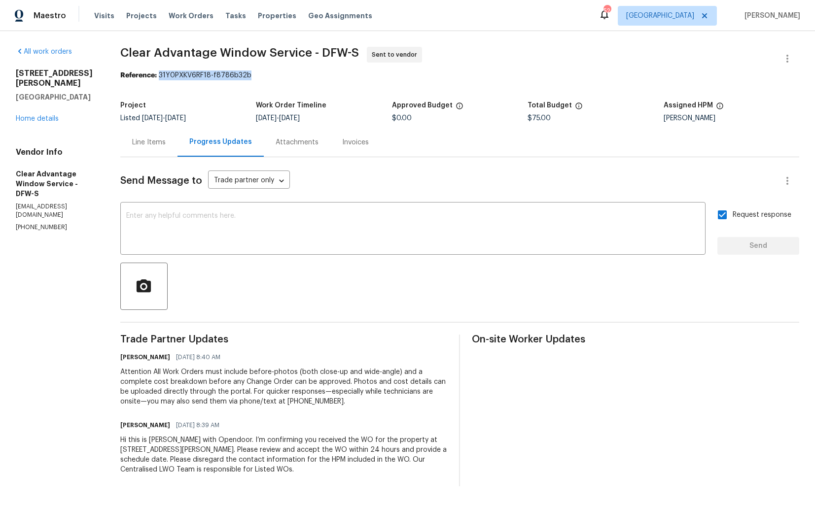
drag, startPoint x: 163, startPoint y: 76, endPoint x: 260, endPoint y: 77, distance: 97.1
click at [260, 77] on div "Reference: 31Y0PXKV6RF18-f8786b32b" at bounding box center [459, 76] width 679 height 10
copy div "31Y0PXKV6RF18-f8786b32b"
click at [167, 67] on span "Clear Advantage Window Service - DFW-S Sent to vendor" at bounding box center [447, 59] width 655 height 24
click at [44, 119] on link "Home details" at bounding box center [37, 118] width 43 height 7
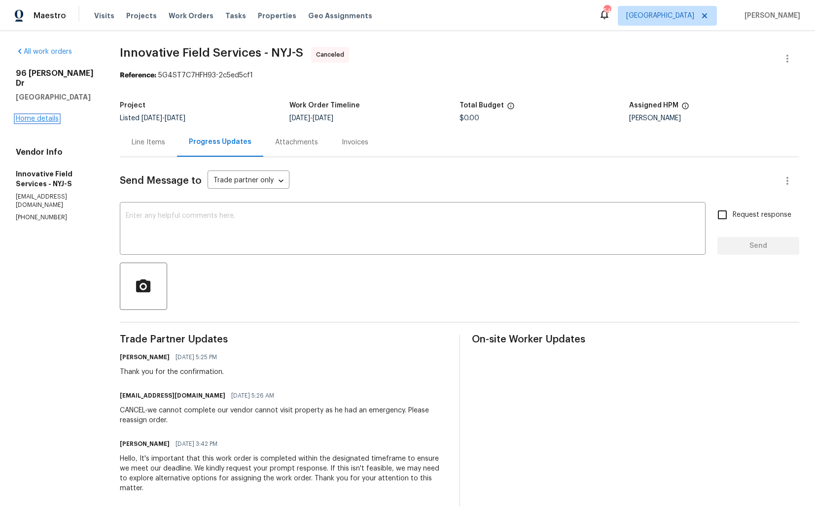
click at [33, 115] on link "Home details" at bounding box center [37, 118] width 43 height 7
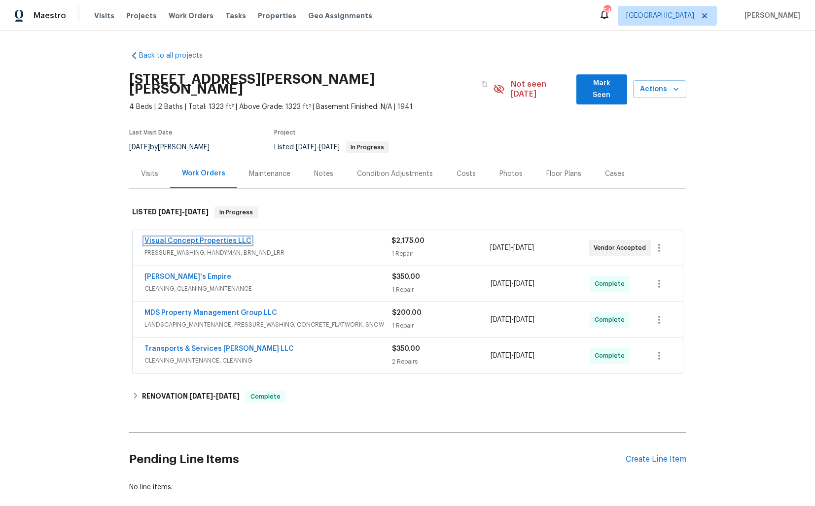
click at [200, 238] on link "Visual Concept Properties LLC" at bounding box center [197, 241] width 107 height 7
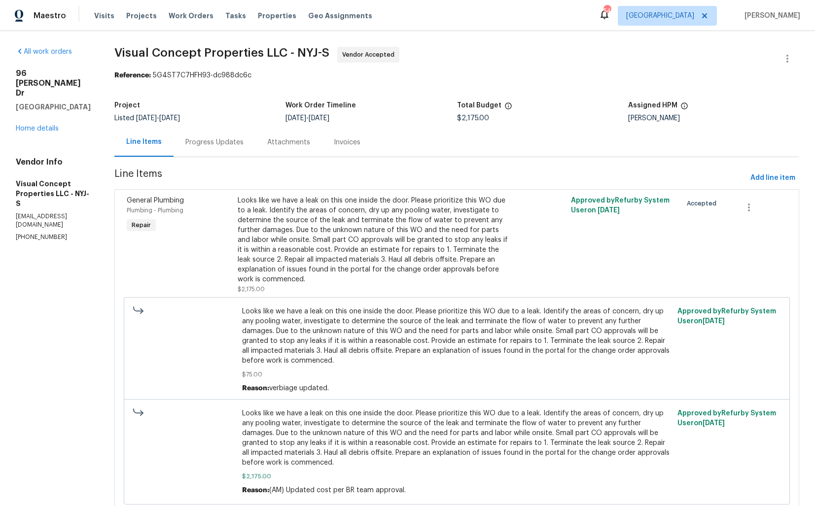
click at [228, 148] on div "Progress Updates" at bounding box center [215, 142] width 82 height 29
